Goal: Find specific page/section: Find specific page/section

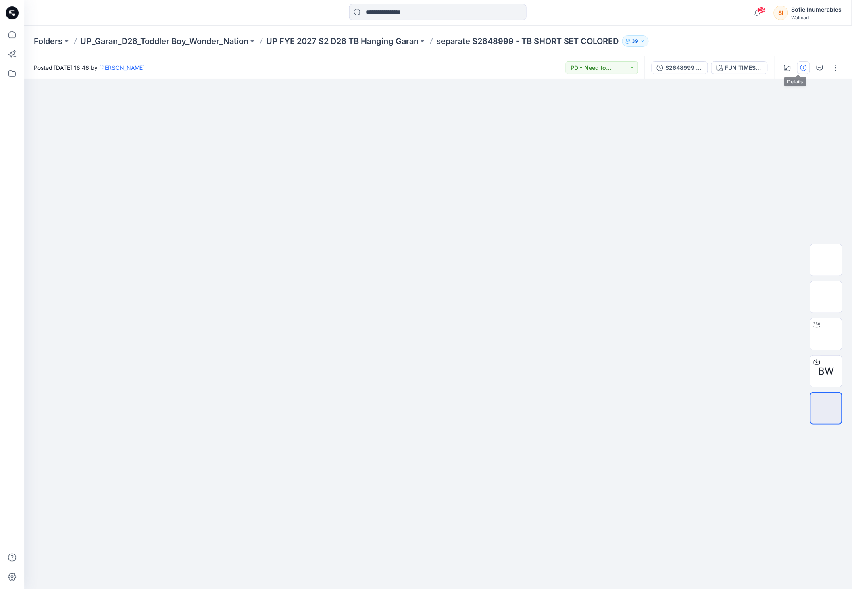
click at [800, 69] on icon "button" at bounding box center [803, 68] width 6 height 6
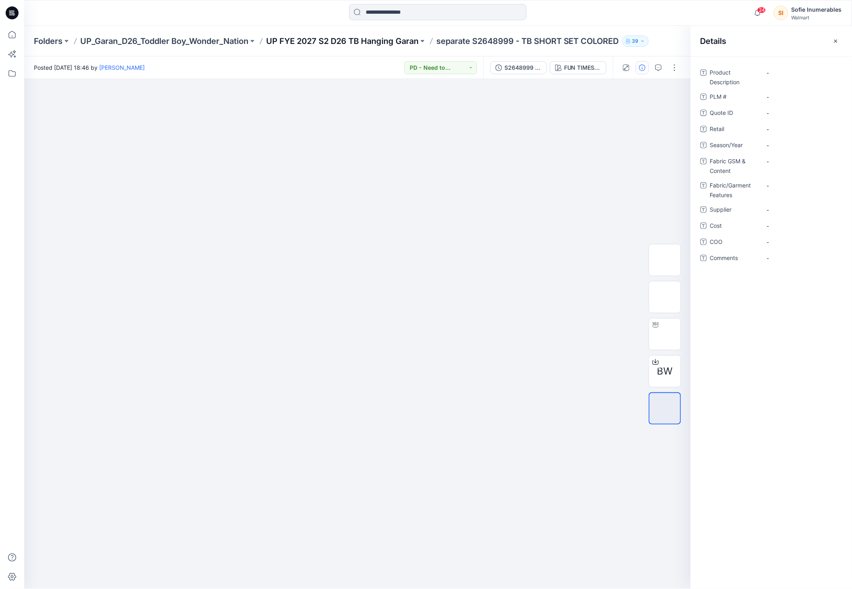
click at [414, 40] on p "UP FYE 2027 S2 D26 TB Hanging Garan" at bounding box center [342, 40] width 152 height 11
